Goal: Task Accomplishment & Management: Manage account settings

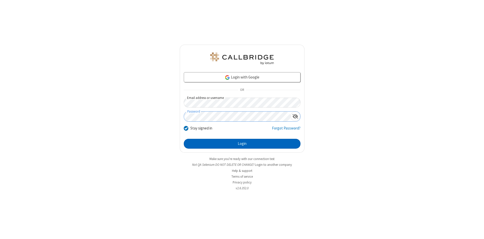
click at [242, 144] on button "Login" at bounding box center [242, 144] width 117 height 10
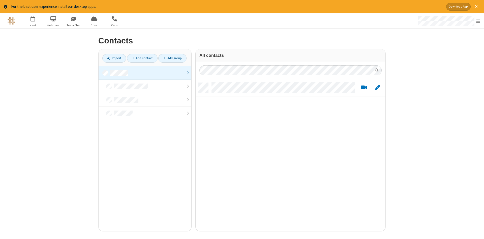
click at [145, 73] on link at bounding box center [145, 73] width 93 height 14
click at [142, 58] on link "Add contact" at bounding box center [142, 58] width 31 height 9
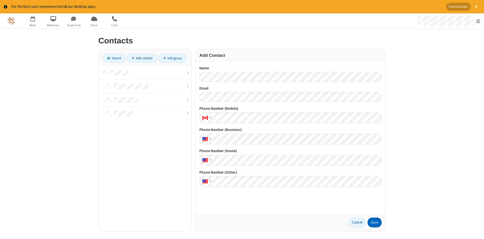
click at [375, 222] on button "Save" at bounding box center [375, 222] width 14 height 10
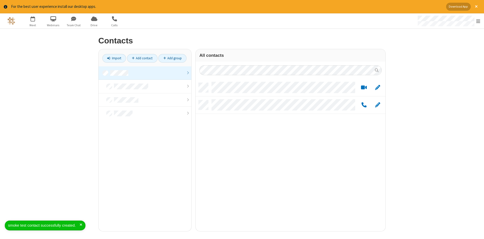
scroll to position [152, 190]
click at [142, 58] on link "Add contact" at bounding box center [142, 58] width 31 height 9
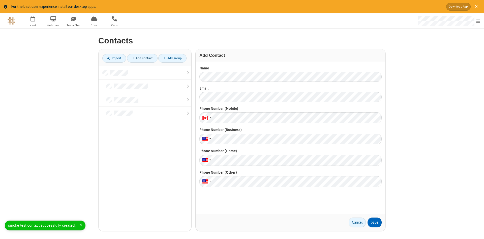
click at [375, 222] on button "Save" at bounding box center [375, 222] width 14 height 10
